Goal: Task Accomplishment & Management: Manage account settings

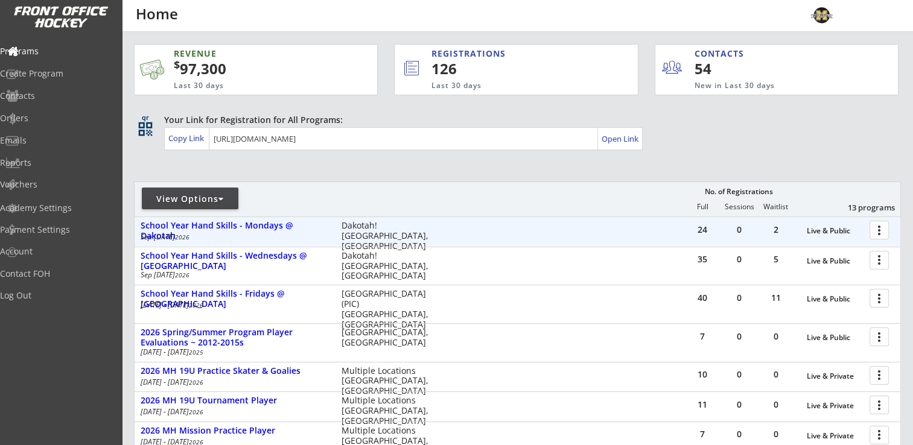
click at [884, 229] on div at bounding box center [881, 229] width 21 height 21
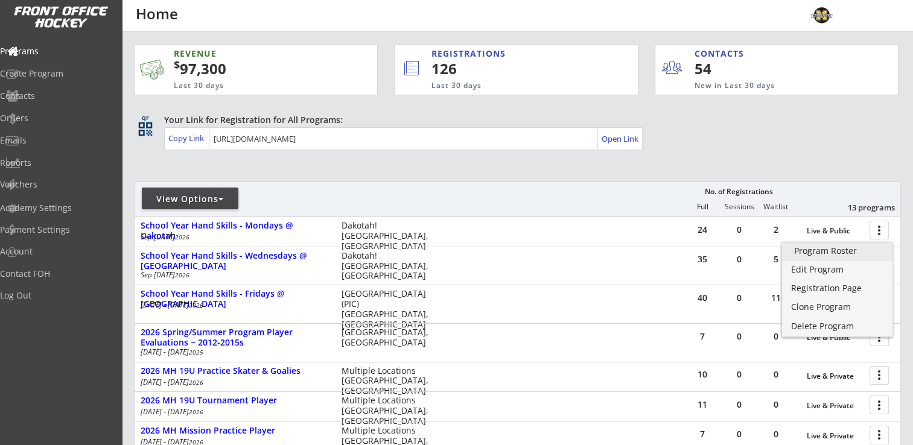
click at [829, 255] on div "Program Roster" at bounding box center [837, 251] width 86 height 8
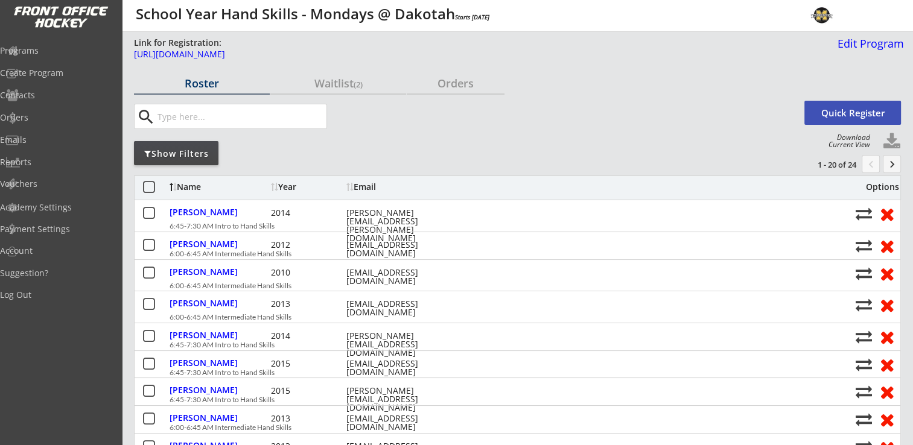
click at [893, 139] on button at bounding box center [892, 142] width 18 height 18
select select ""Player Info""
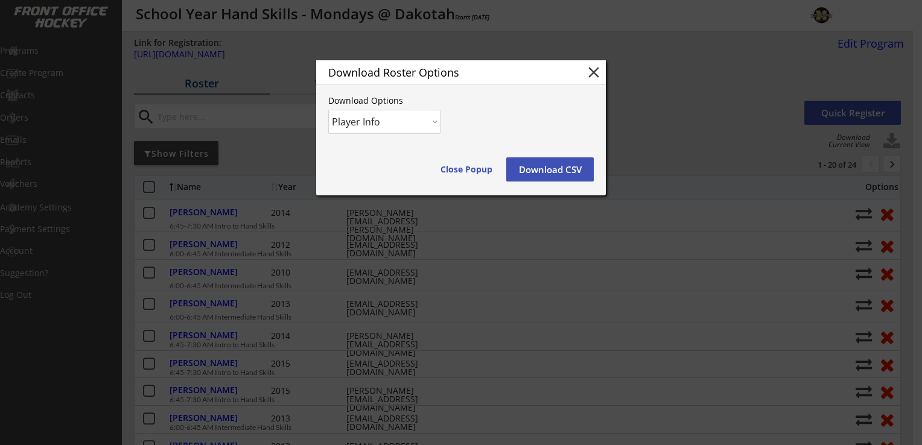
click at [575, 176] on button "Download CSV" at bounding box center [550, 170] width 88 height 24
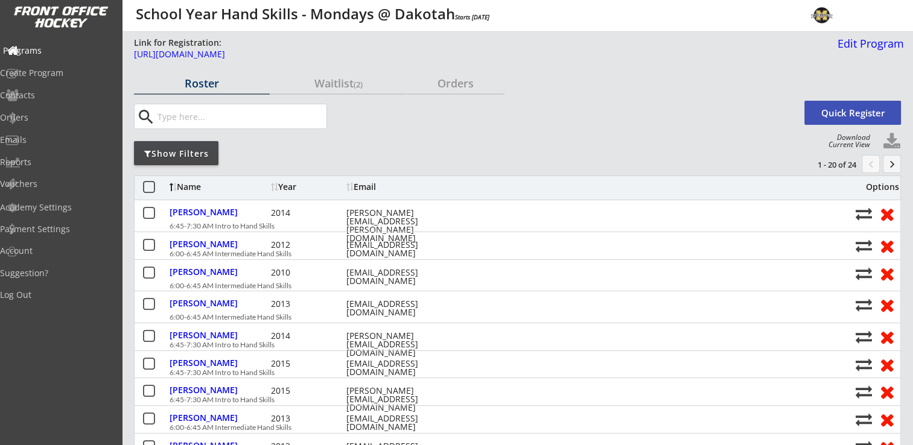
click at [43, 52] on div "Programs" at bounding box center [57, 50] width 109 height 8
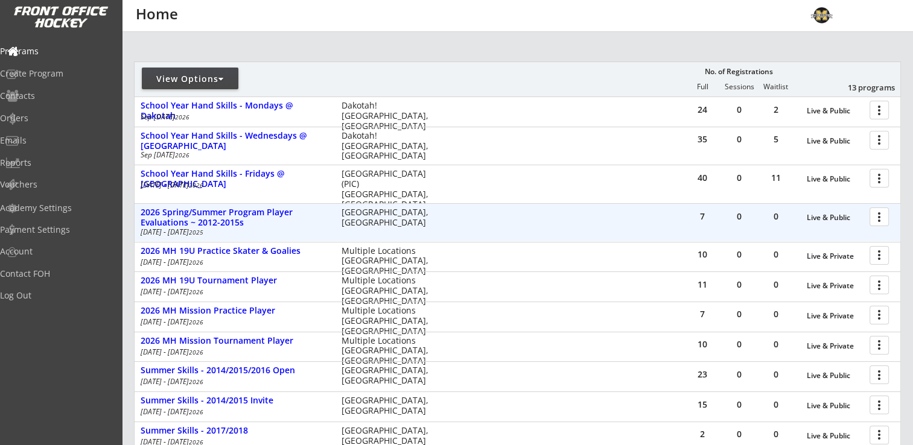
scroll to position [121, 0]
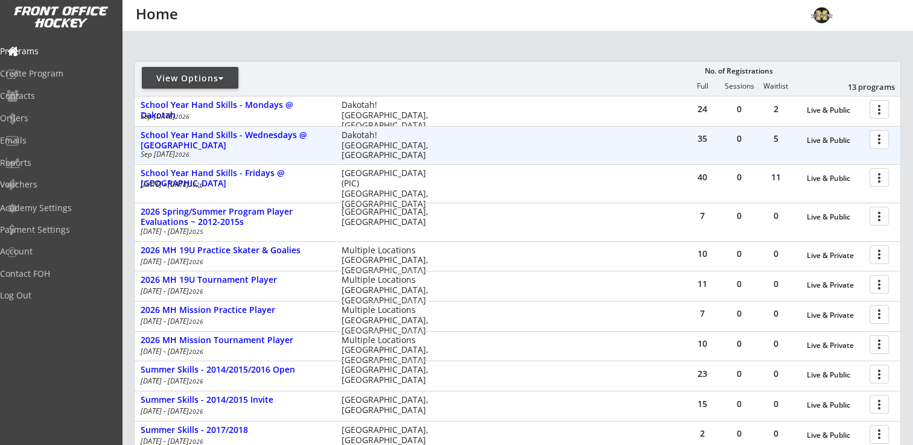
click at [878, 141] on div at bounding box center [881, 139] width 21 height 21
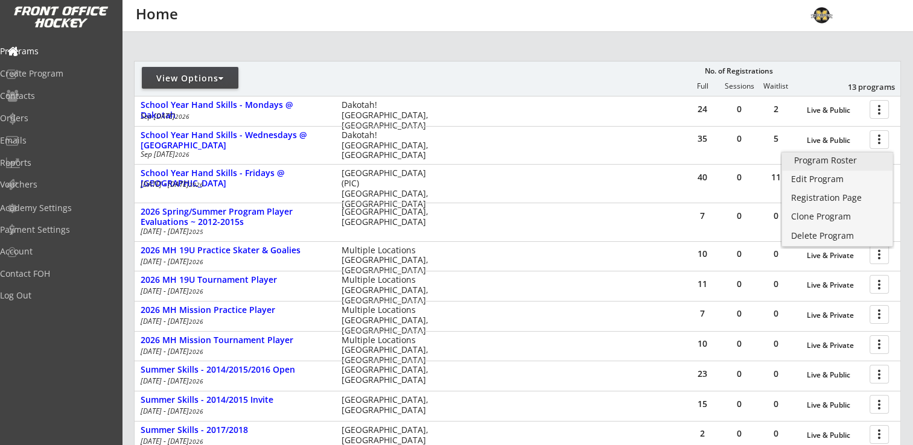
click at [847, 158] on div "Program Roster" at bounding box center [837, 160] width 86 height 8
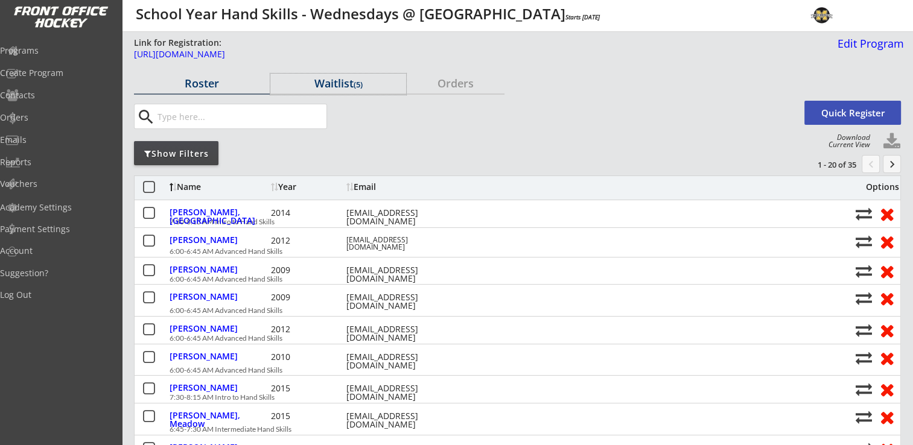
click at [355, 79] on div "Waitlist (5)" at bounding box center [338, 83] width 136 height 11
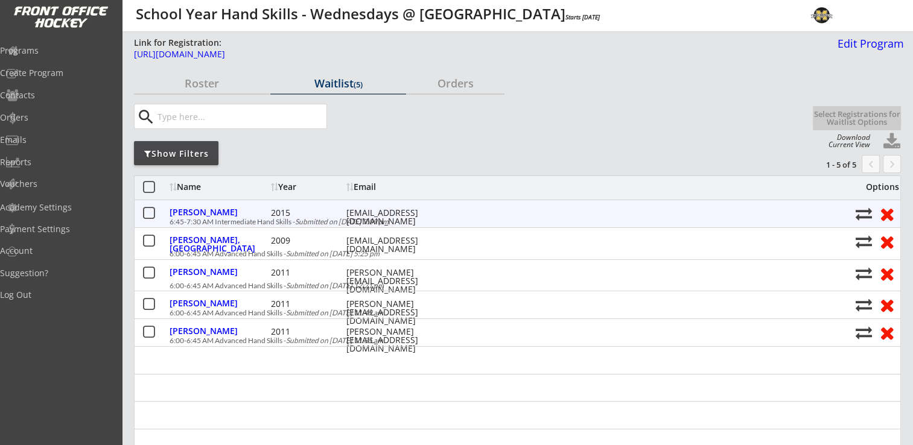
click at [890, 214] on button at bounding box center [887, 214] width 22 height 19
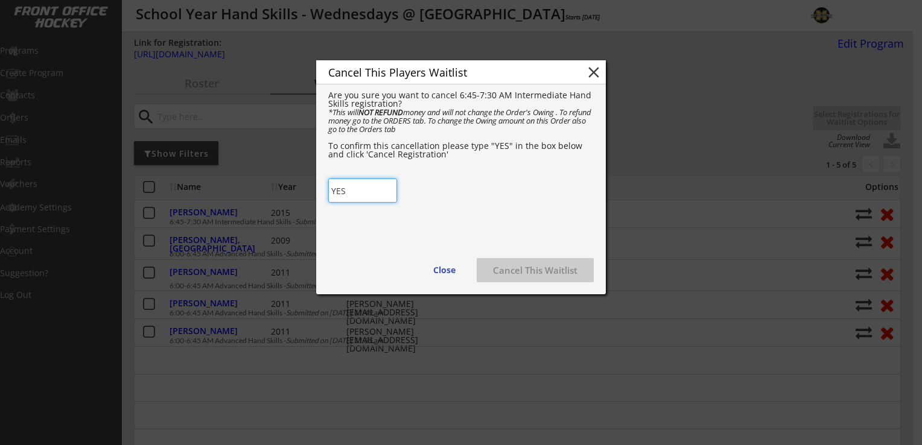
type input "YES"
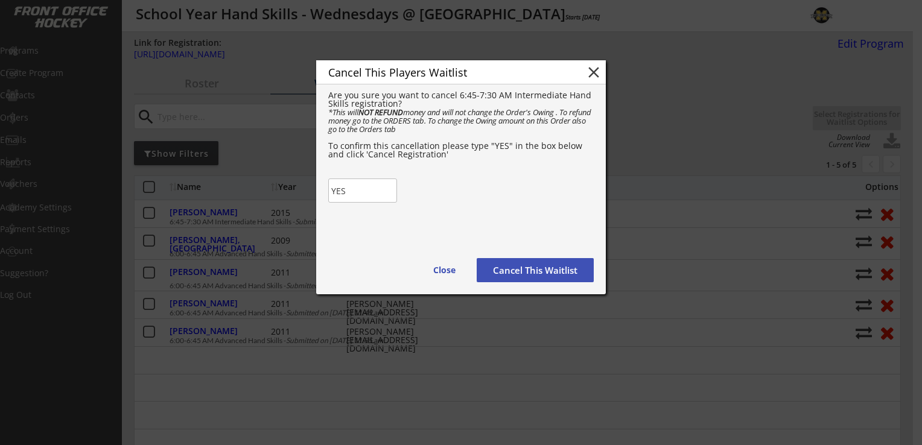
click at [483, 190] on div "Cancel This Players Waitlist close Are you sure you want to cancel 6:45-7:30 AM…" at bounding box center [461, 177] width 290 height 234
click at [536, 269] on button "Cancel This Waitlist" at bounding box center [535, 270] width 117 height 24
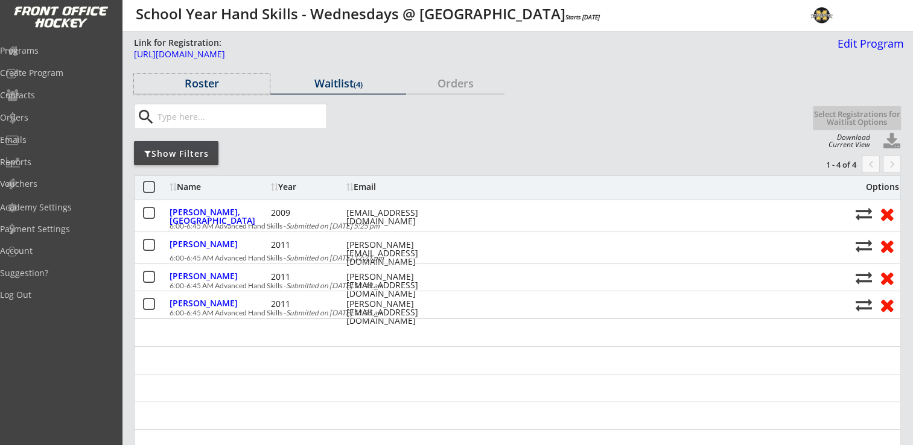
click at [196, 80] on div "Roster" at bounding box center [202, 83] width 136 height 11
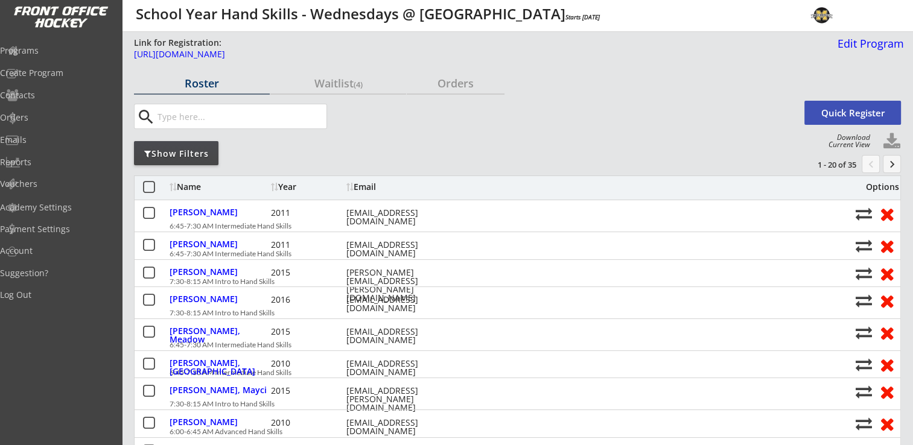
click at [893, 135] on button at bounding box center [892, 142] width 18 height 18
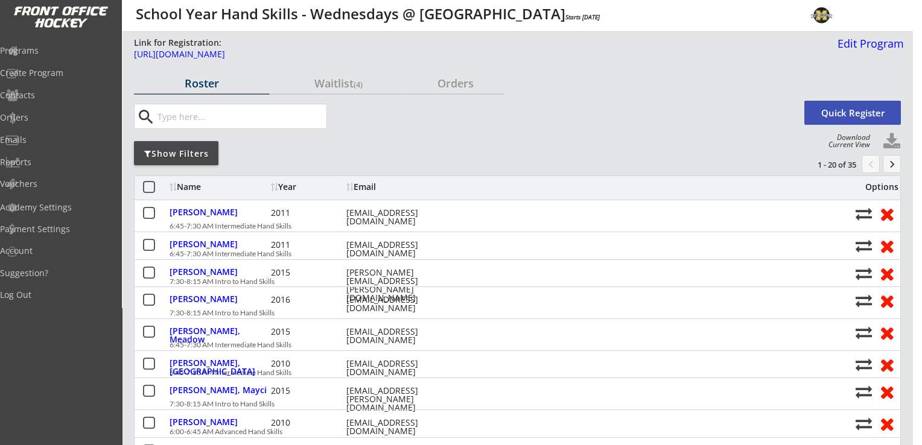
select select ""Player Info""
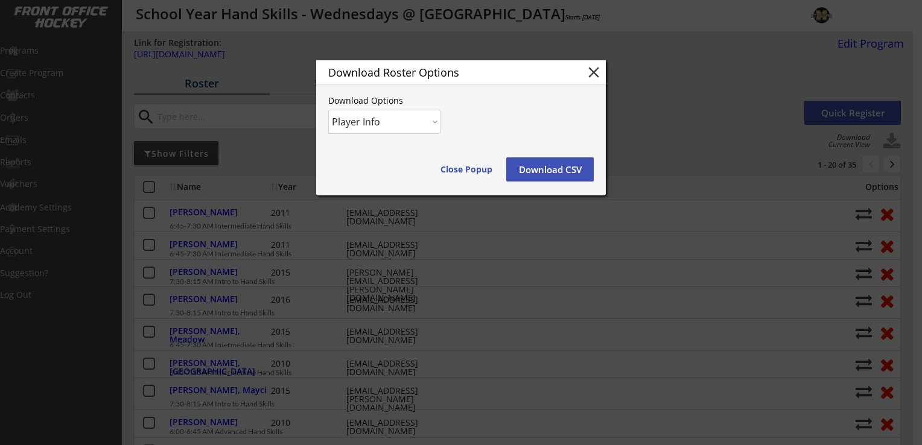
click at [535, 171] on button "Download CSV" at bounding box center [550, 170] width 88 height 24
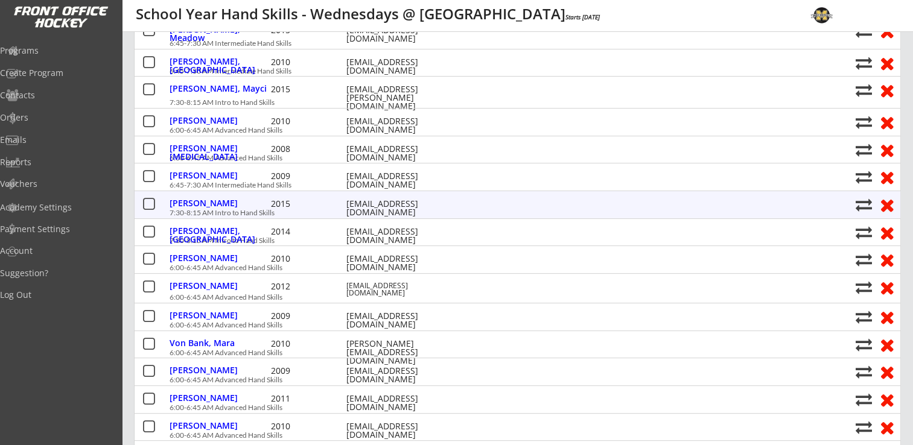
scroll to position [60, 0]
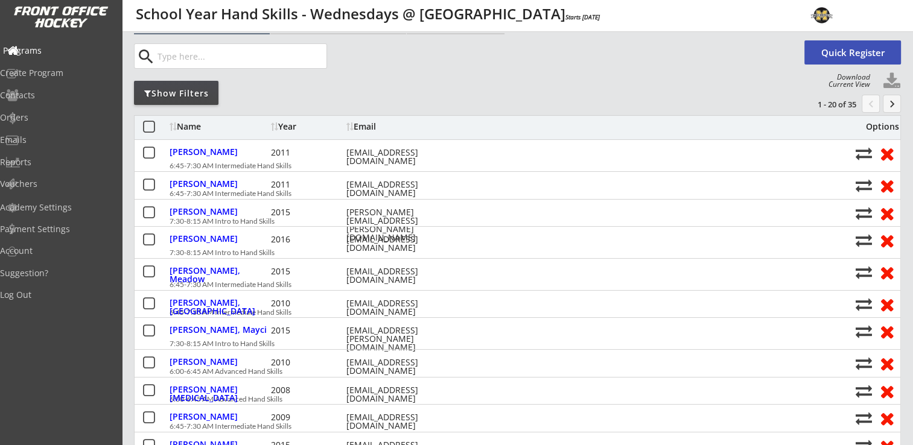
click at [53, 57] on div "Programs" at bounding box center [57, 51] width 115 height 21
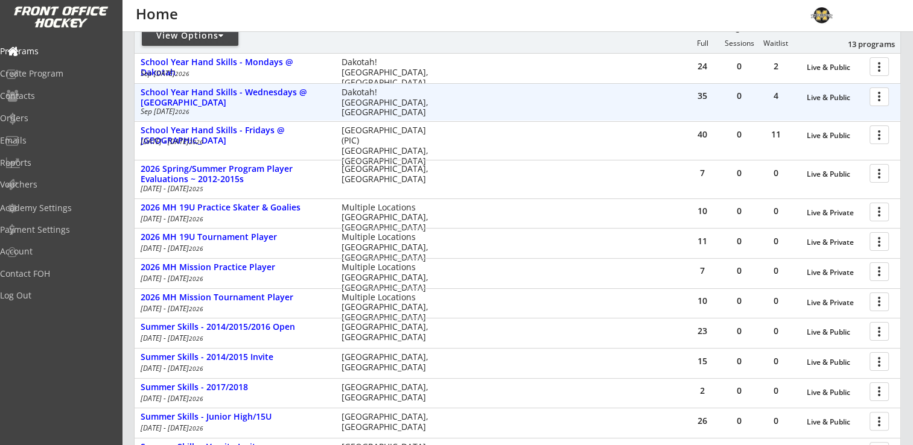
scroll to position [181, 0]
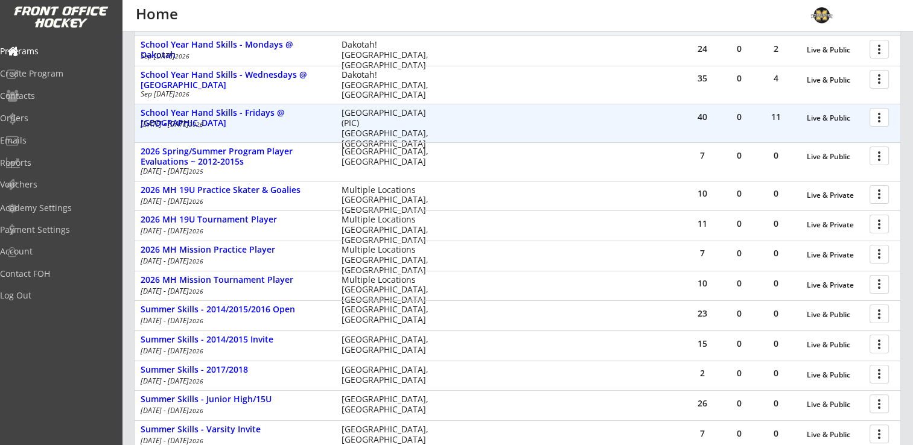
click at [884, 117] on div at bounding box center [881, 116] width 21 height 21
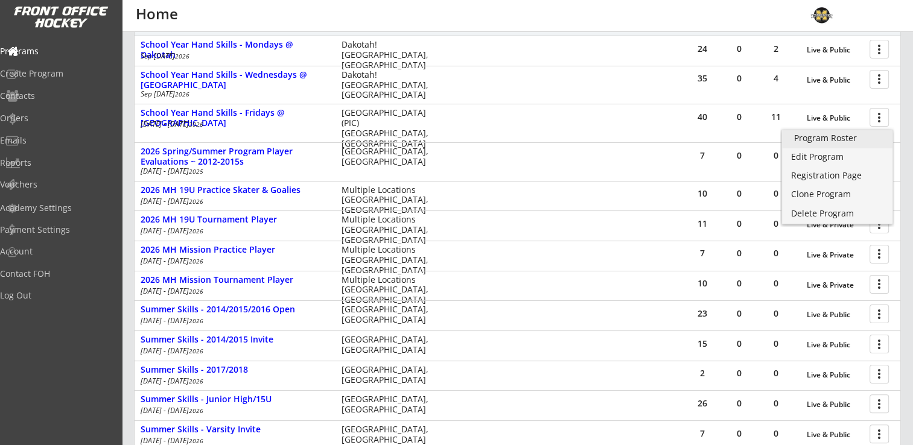
click at [835, 134] on div "Program Roster" at bounding box center [837, 138] width 86 height 8
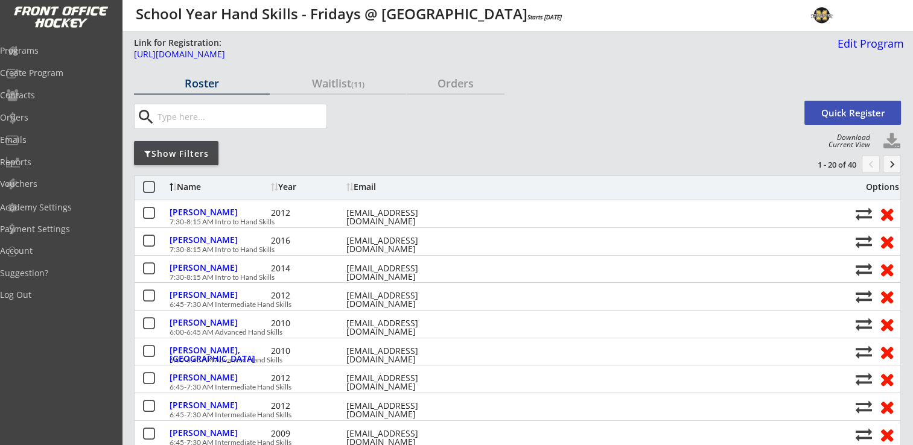
click at [888, 145] on button at bounding box center [892, 142] width 18 height 18
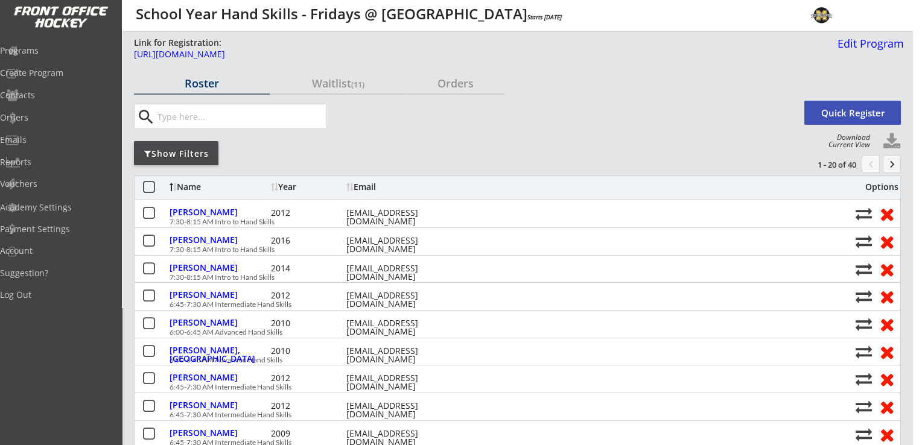
select select ""Player Info""
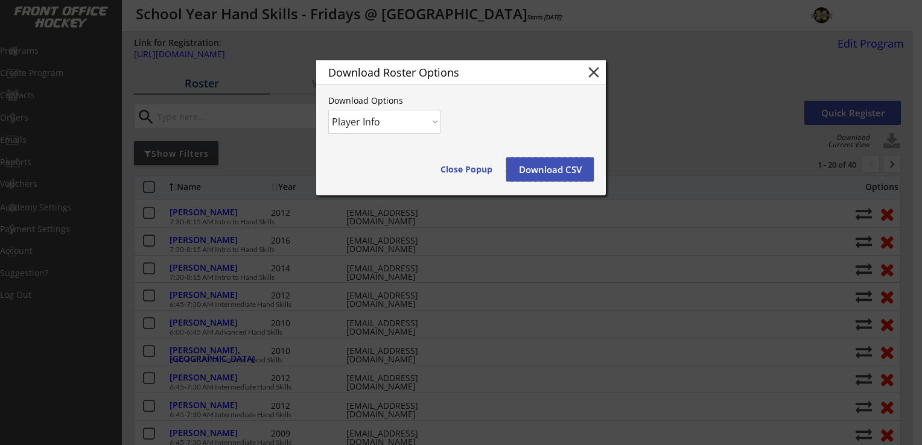
click at [545, 171] on button "Download CSV" at bounding box center [550, 170] width 88 height 24
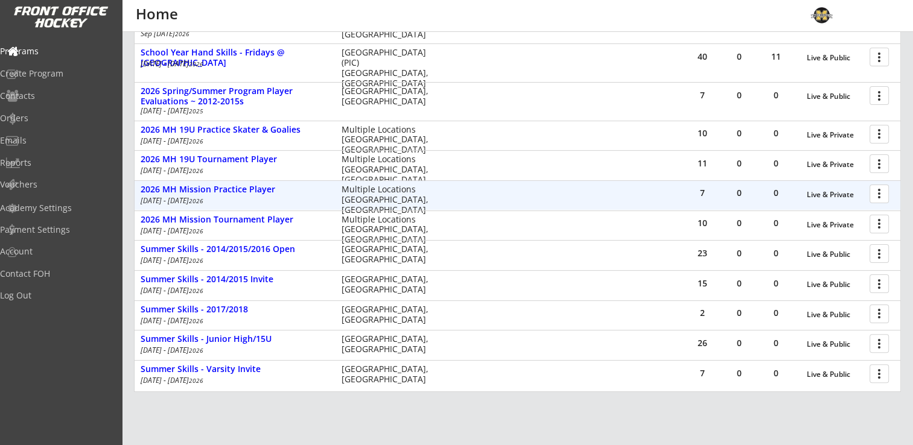
scroll to position [60, 0]
